Goal: Task Accomplishment & Management: Complete application form

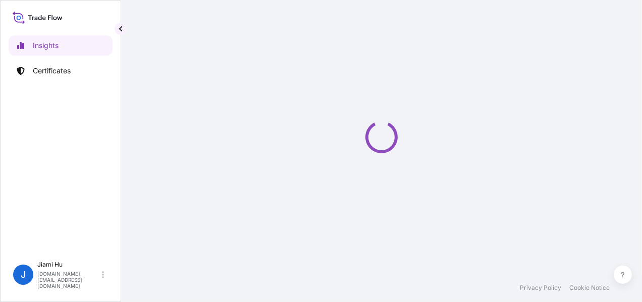
select select "2025"
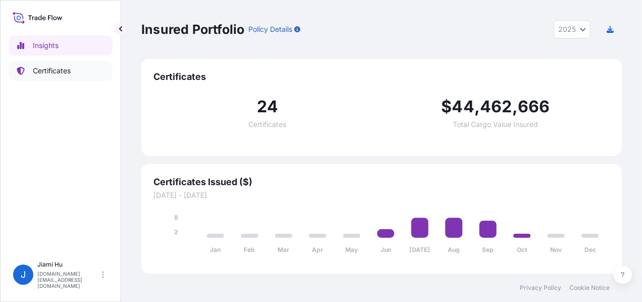
click at [48, 71] on p "Certificates" at bounding box center [52, 71] width 38 height 10
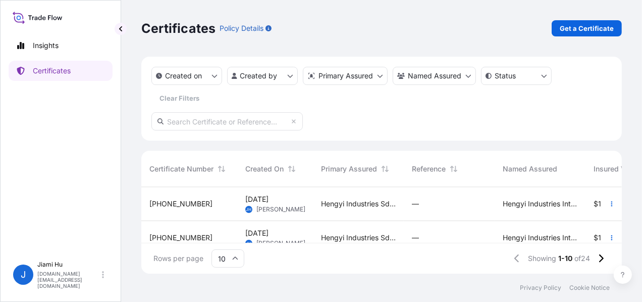
click at [390, 224] on div "Hengyi Industries Sdn Bhd, Hengyi Industries International Pte. Ltd." at bounding box center [358, 238] width 91 height 34
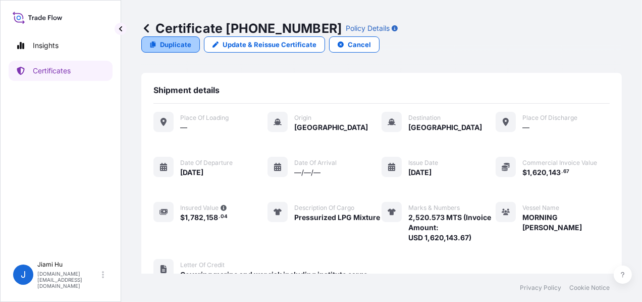
click at [191, 39] on p "Duplicate" at bounding box center [175, 44] width 31 height 10
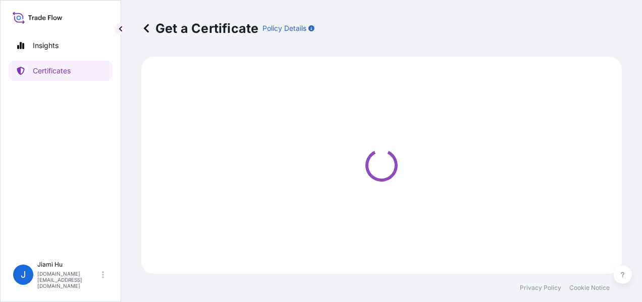
select select "Sea"
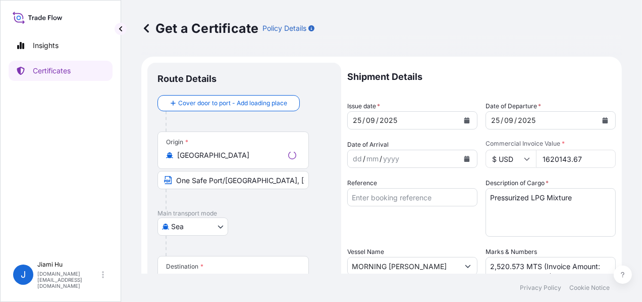
select select "31505"
click at [537, 203] on textarea "Pressurized LPG Mixture" at bounding box center [551, 212] width 130 height 48
drag, startPoint x: 521, startPoint y: 263, endPoint x: 477, endPoint y: 263, distance: 43.4
click at [477, 263] on div "Shipment Details Issue date * [DATE] Date of Departure * [DATE] Date of Arrival…" at bounding box center [481, 303] width 269 height 481
paste textarea "2,515.989"
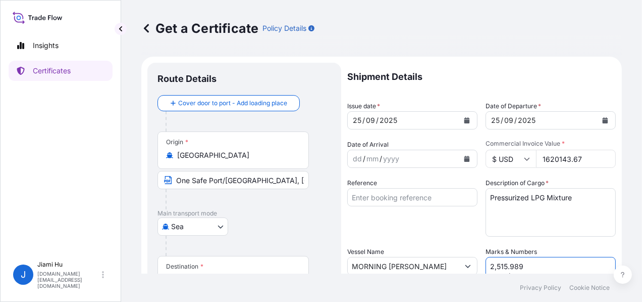
scroll to position [7, 0]
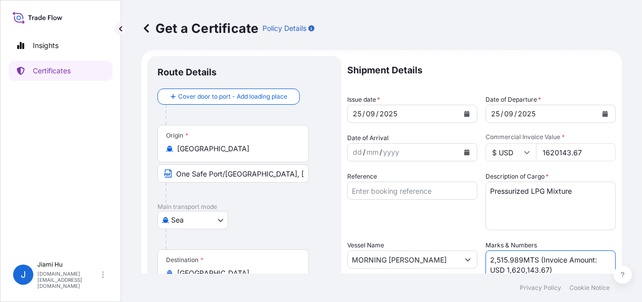
type textarea "2,515.989MTS (Invoice Amount: USD 1,620,143.67)"
drag, startPoint x: 592, startPoint y: 143, endPoint x: 511, endPoint y: 145, distance: 81.3
click at [511, 145] on div "$ USD 1620143.67" at bounding box center [551, 152] width 130 height 18
paste input "571386.09"
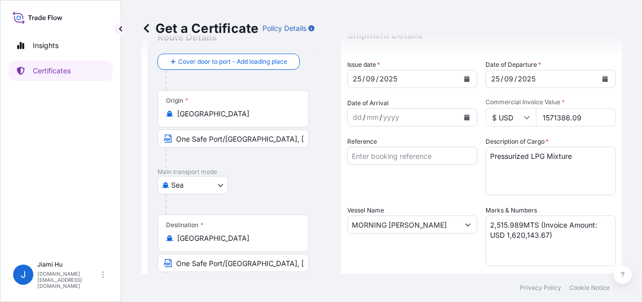
scroll to position [57, 0]
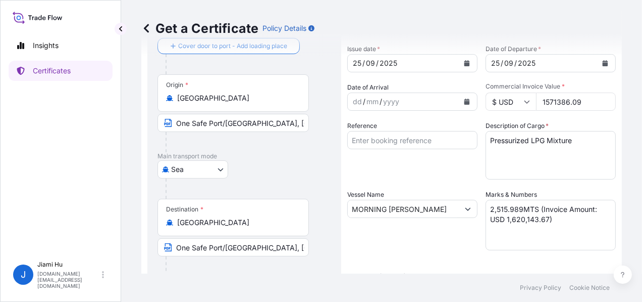
type input "1571386.09"
drag, startPoint x: 544, startPoint y: 217, endPoint x: 504, endPoint y: 218, distance: 39.9
click at [504, 218] on textarea "2,520.573 MTS (Invoice Amount: USD 1,620,143.67)" at bounding box center [551, 224] width 130 height 51
paste textarea "1,571,386.09"
click at [401, 63] on div "[DATE]" at bounding box center [403, 63] width 111 height 18
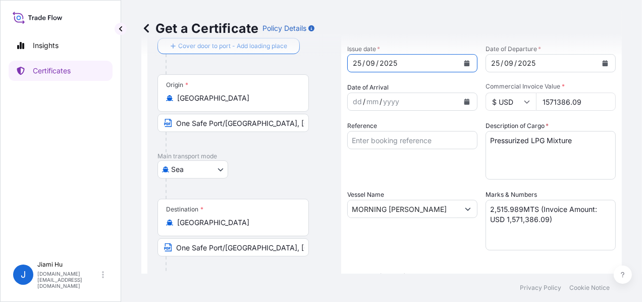
click at [464, 63] on icon "Calendar" at bounding box center [467, 63] width 6 height 6
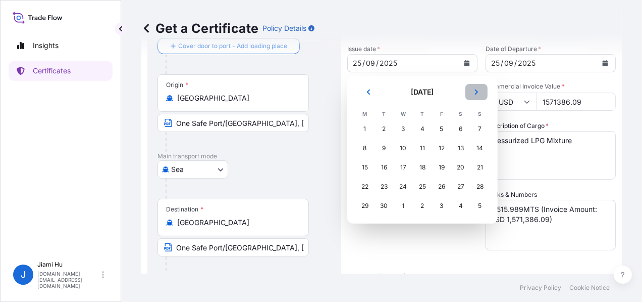
click at [476, 92] on icon "Next" at bounding box center [477, 92] width 6 height 6
click at [420, 146] on div "9" at bounding box center [423, 148] width 18 height 18
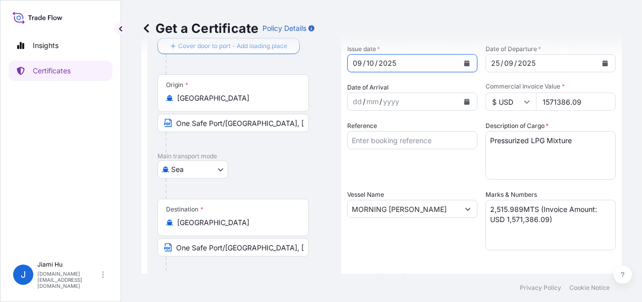
click at [598, 59] on button "Calendar" at bounding box center [605, 63] width 16 height 16
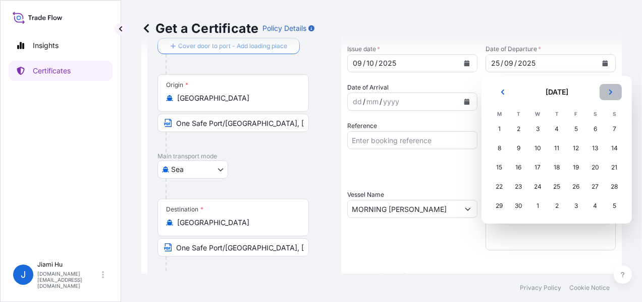
click at [605, 93] on button "Next" at bounding box center [611, 92] width 22 height 16
click at [554, 148] on div "9" at bounding box center [557, 148] width 18 height 18
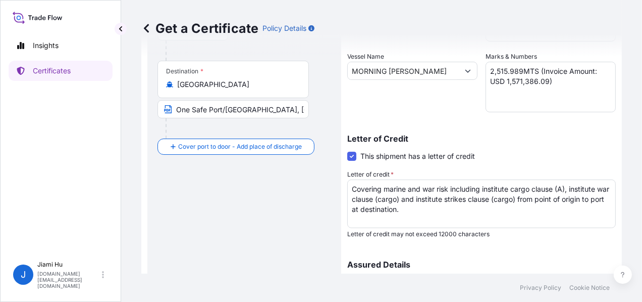
scroll to position [209, 0]
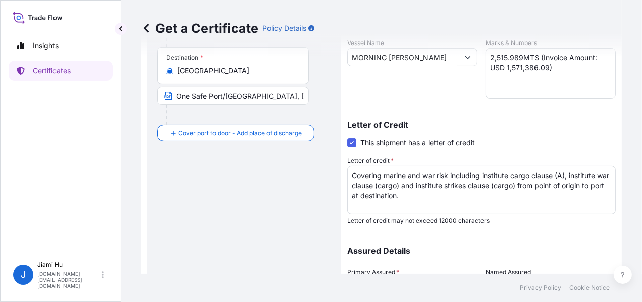
click at [523, 54] on div "Get a Certificate Policy Details" at bounding box center [381, 28] width 481 height 57
click at [519, 56] on div "Get a Certificate Policy Details" at bounding box center [381, 28] width 481 height 57
click at [550, 72] on textarea "2,520.573 MTS (Invoice Amount: USD 1,620,143.67)" at bounding box center [551, 73] width 130 height 51
click at [520, 55] on div "Get a Certificate Policy Details" at bounding box center [381, 28] width 481 height 57
click at [519, 56] on div "Get a Certificate Policy Details" at bounding box center [381, 28] width 481 height 57
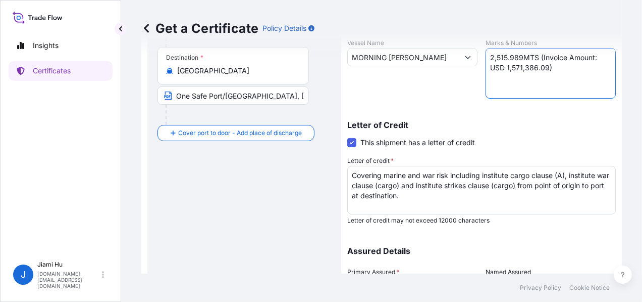
click at [516, 57] on textarea "2,520.573 MTS (Invoice Amount: USD 1,620,143.67)" at bounding box center [551, 73] width 130 height 51
click at [518, 57] on textarea "2,520.573 MTS (Invoice Amount: USD 1,620,143.67)" at bounding box center [551, 73] width 130 height 51
click at [542, 68] on textarea "2,520.573 MTS (Invoice Amount: USD 1,620,143.67)" at bounding box center [551, 73] width 130 height 51
click at [556, 76] on textarea "2,520.573 MTS (Invoice Amount: USD 1,620,143.67)" at bounding box center [551, 73] width 130 height 51
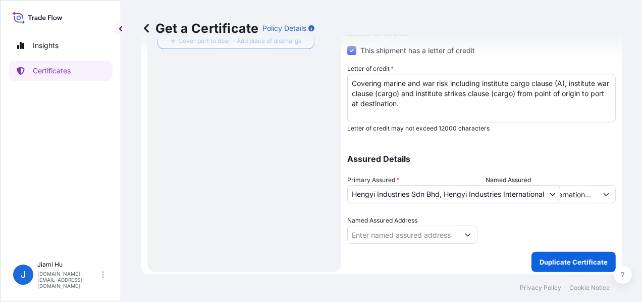
scroll to position [305, 0]
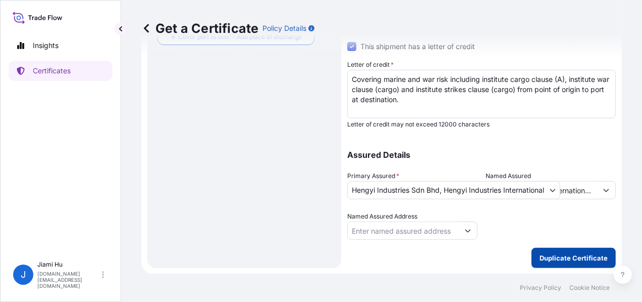
type textarea "2,515.989 MTS (Invoice Amount: USD 1,571,386.09)"
click at [550, 255] on p "Duplicate Certificate" at bounding box center [574, 258] width 68 height 10
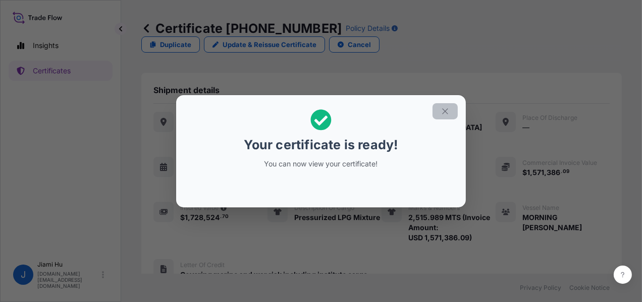
click at [450, 109] on button "button" at bounding box center [445, 111] width 25 height 16
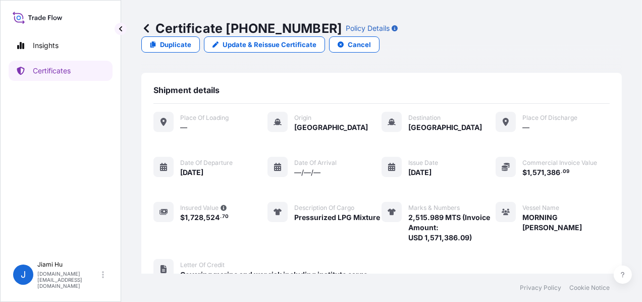
click at [538, 223] on div "Vessel Name MORNING [PERSON_NAME]" at bounding box center [553, 222] width 114 height 41
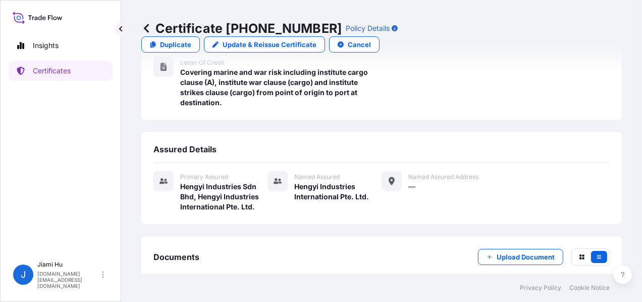
scroll to position [241, 0]
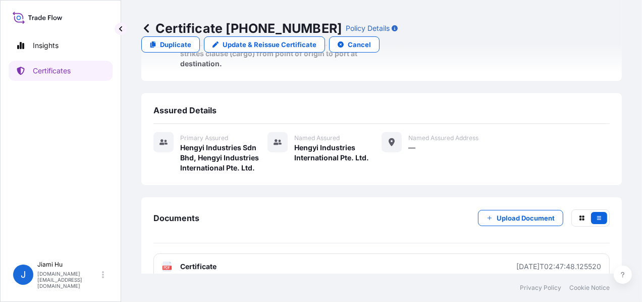
click at [259, 234] on div "Documents Upload Document PDF Certificate [DATE]T02:47:48.125520" at bounding box center [382, 244] width 457 height 70
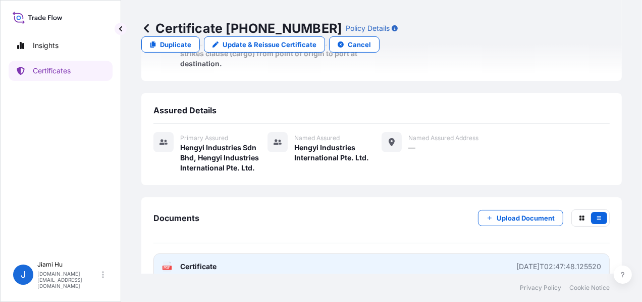
click at [257, 253] on link "PDF Certificate [DATE]T02:47:48.125520" at bounding box center [382, 266] width 457 height 26
